Goal: Check status

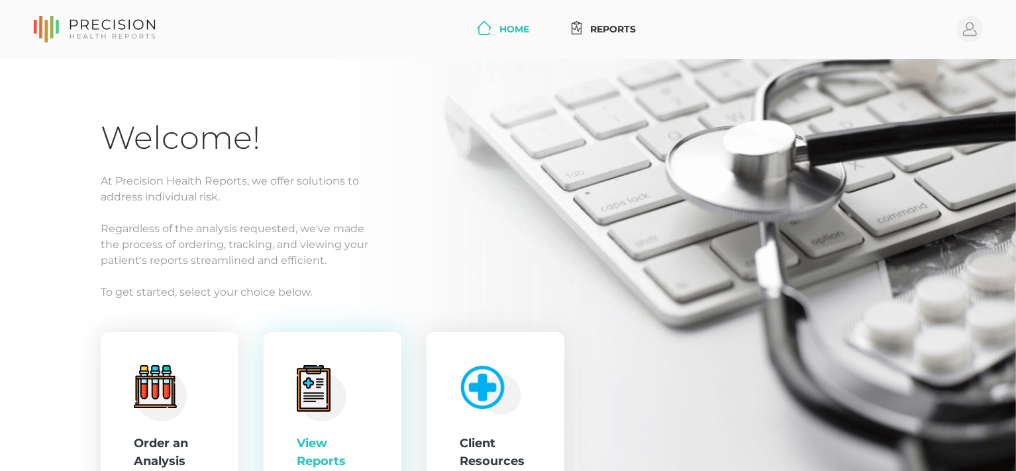
click at [336, 400] on circle at bounding box center [322, 397] width 48 height 48
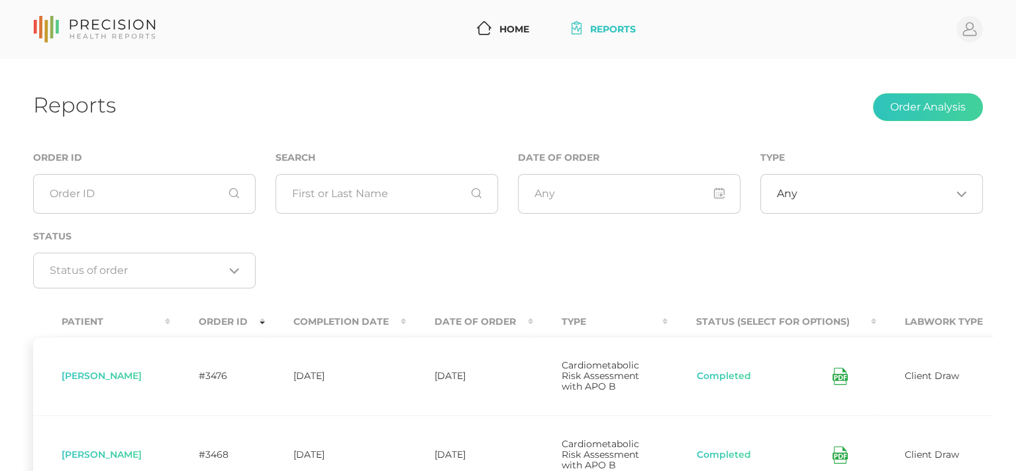
click at [533, 319] on th "Date Of Order" at bounding box center [469, 322] width 127 height 30
click at [528, 316] on th "Date Of Order" at bounding box center [469, 322] width 127 height 30
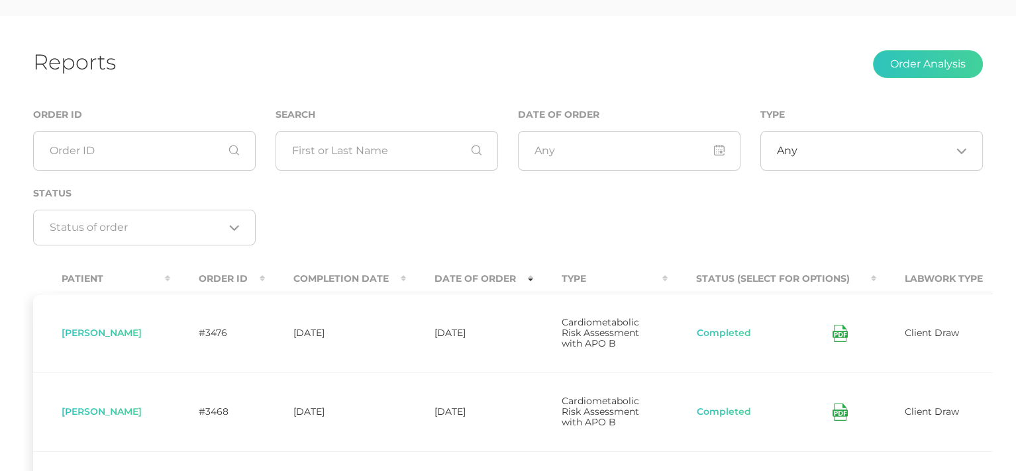
scroll to position [66, 0]
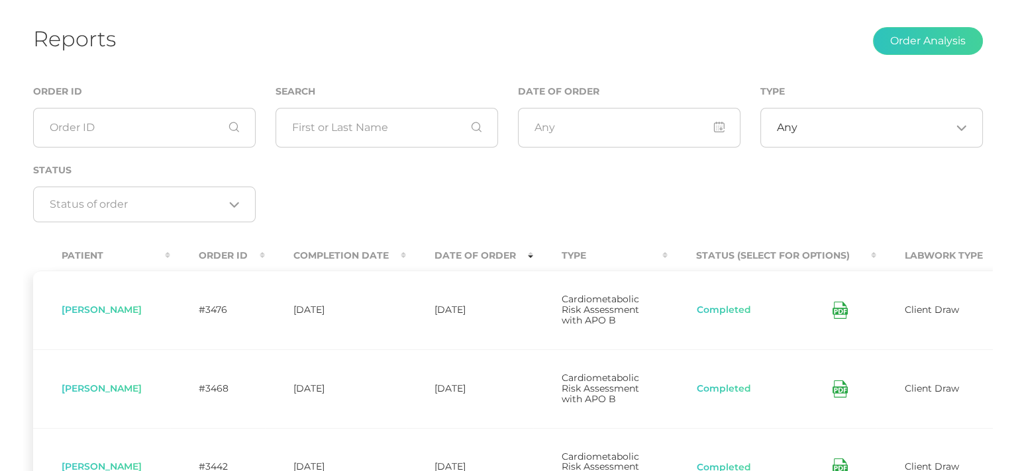
click at [533, 254] on th "Date Of Order" at bounding box center [469, 256] width 127 height 30
click at [394, 250] on th "Completion Date" at bounding box center [335, 256] width 141 height 30
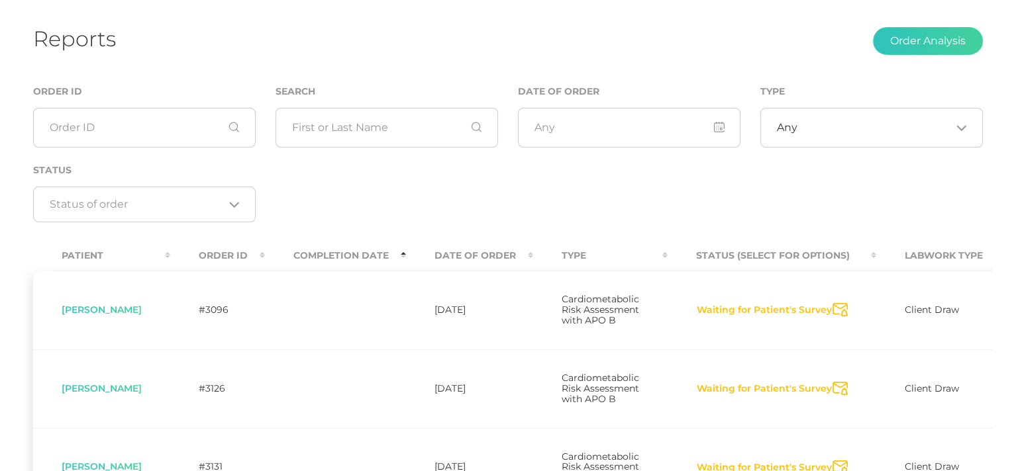
click at [420, 251] on th "Date Of Order" at bounding box center [469, 256] width 127 height 30
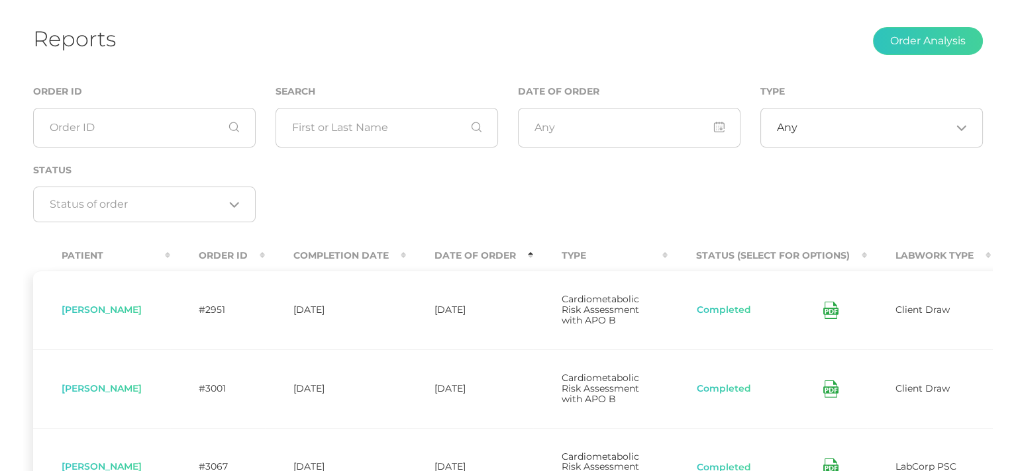
click at [400, 251] on th "Completion Date" at bounding box center [335, 256] width 141 height 30
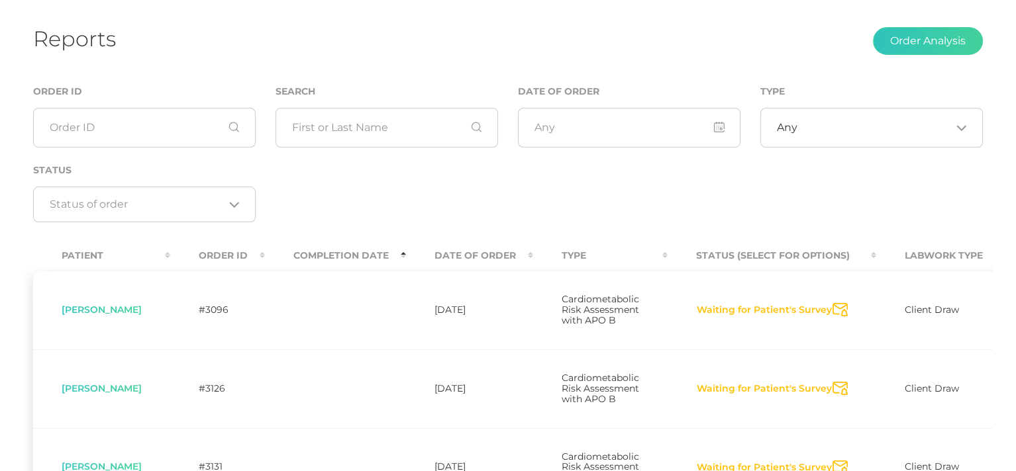
click at [406, 256] on th "Completion Date" at bounding box center [335, 256] width 141 height 30
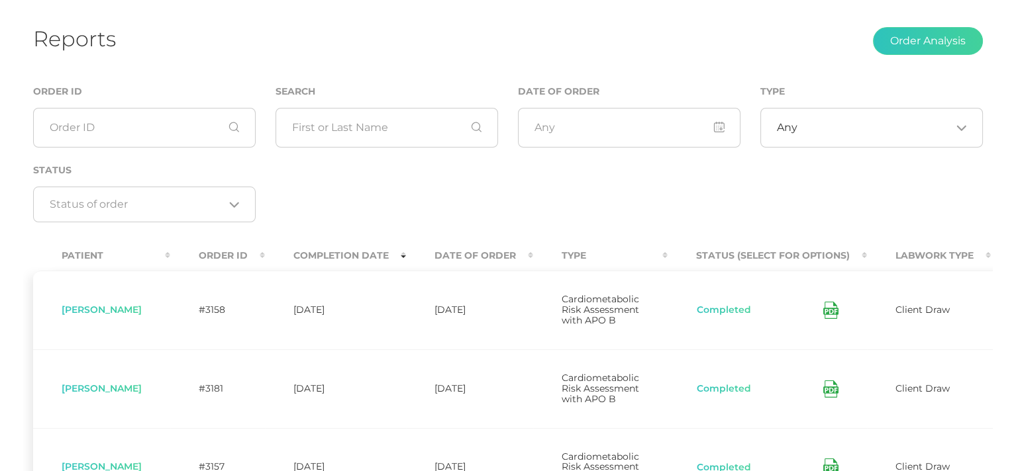
click at [825, 311] on icon at bounding box center [830, 310] width 15 height 17
